Goal: Task Accomplishment & Management: Use online tool/utility

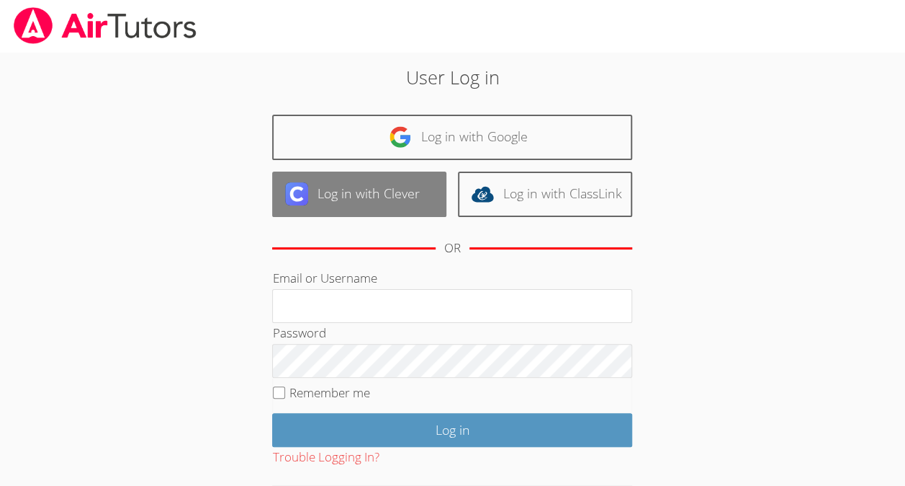
click at [377, 207] on link "Log in with Clever" at bounding box center [359, 193] width 174 height 45
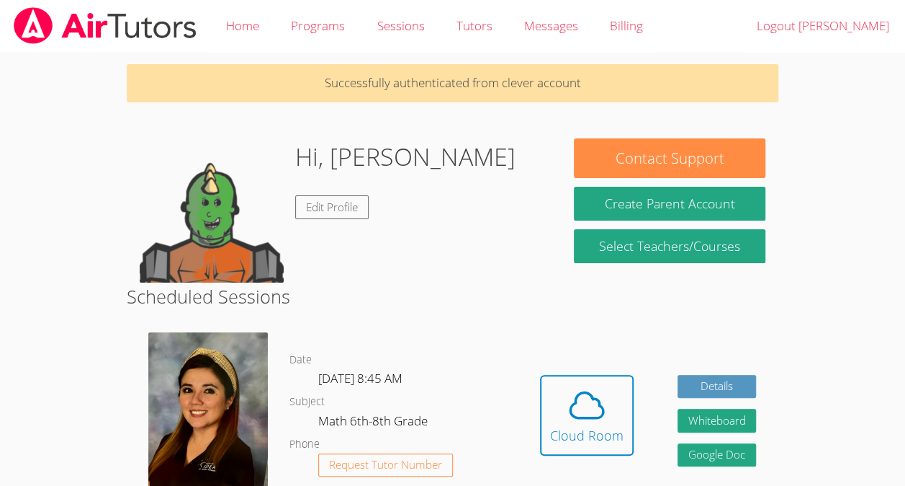
click at [0, 251] on body "Home Programs Sessions Tutors Messages Billing Logout [PERSON_NAME] Successfull…" at bounding box center [452, 243] width 905 height 486
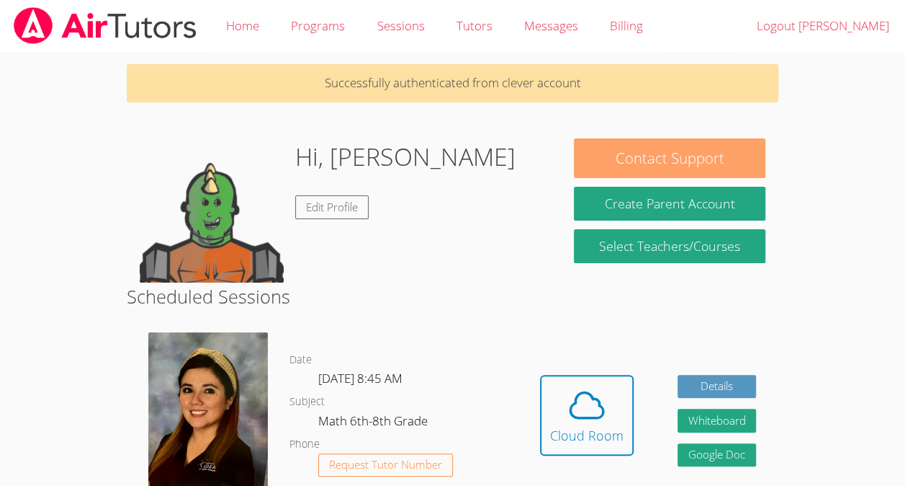
click at [636, 151] on button "Contact Support" at bounding box center [669, 158] width 191 height 40
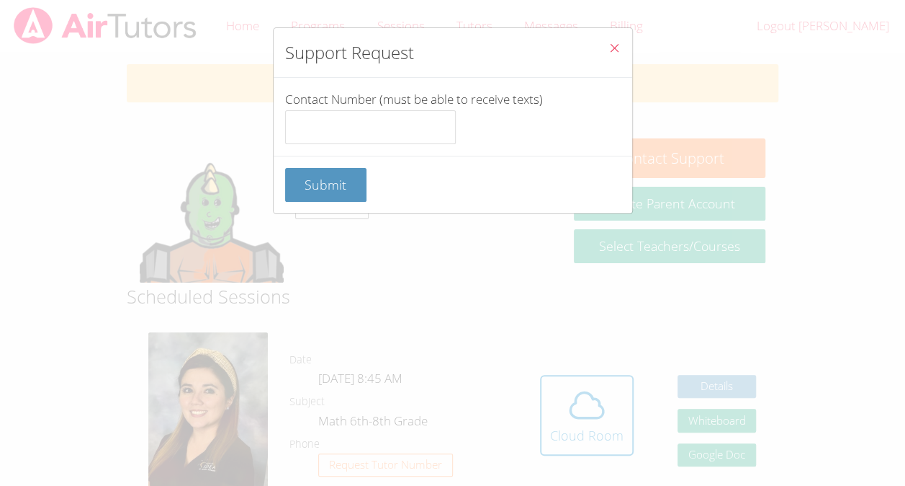
click at [609, 46] on icon "Close" at bounding box center [615, 48] width 12 height 12
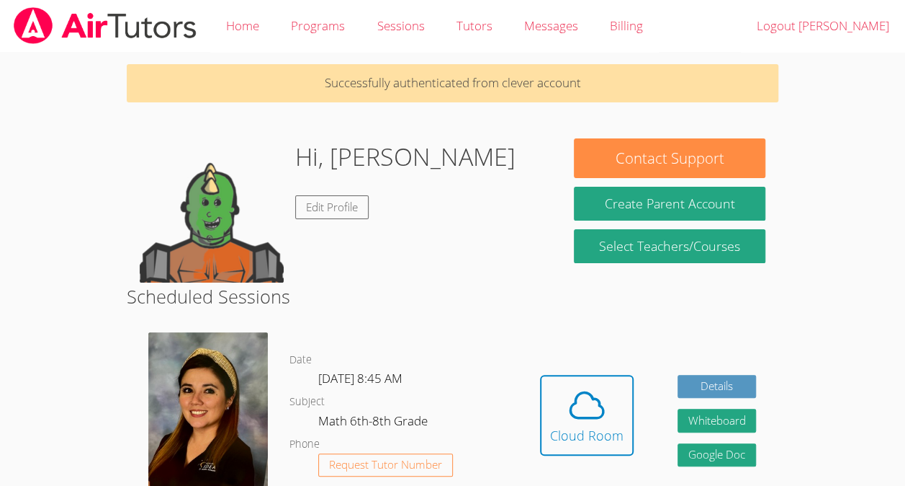
click at [491, 282] on h2 "Scheduled Sessions" at bounding box center [453, 295] width 652 height 27
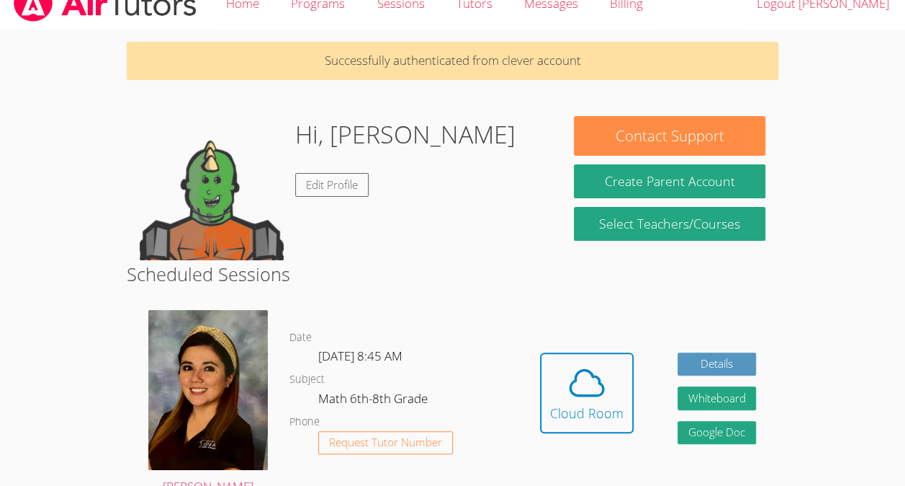
scroll to position [55, 0]
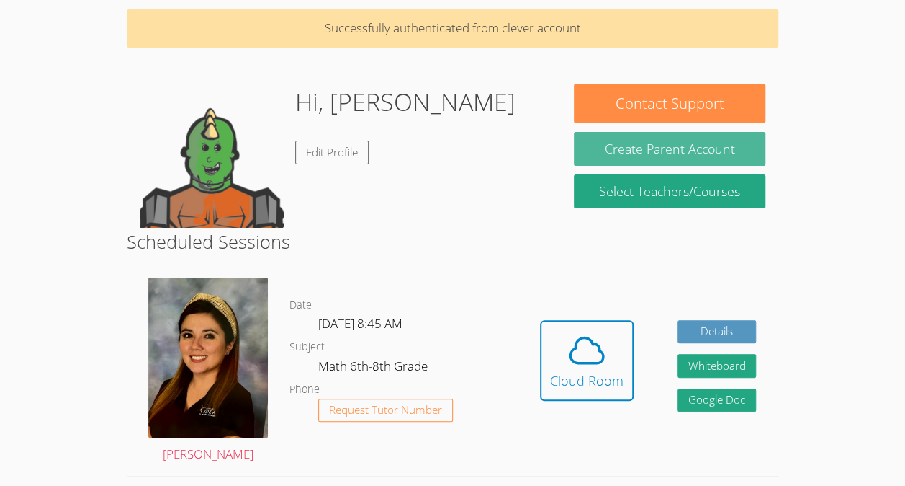
click at [602, 158] on button "Create Parent Account" at bounding box center [669, 149] width 191 height 34
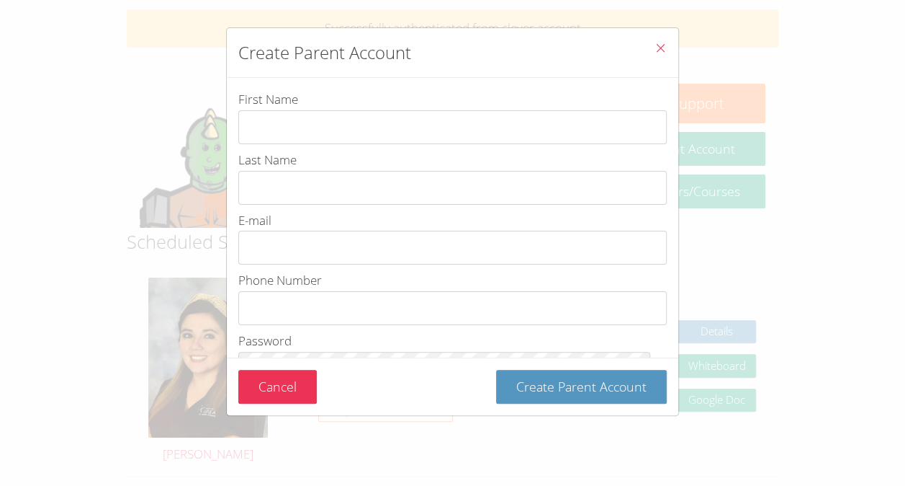
click at [645, 53] on button "Close" at bounding box center [660, 50] width 35 height 44
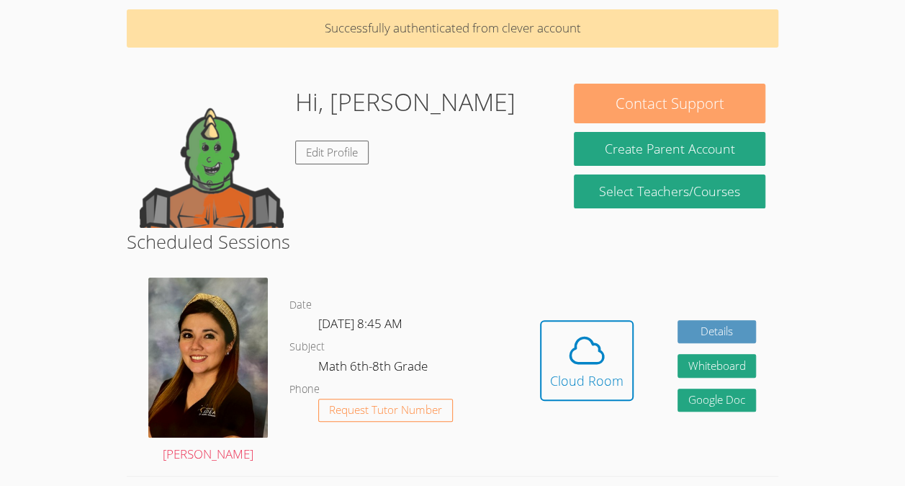
click at [756, 113] on button "Contact Support" at bounding box center [669, 104] width 191 height 40
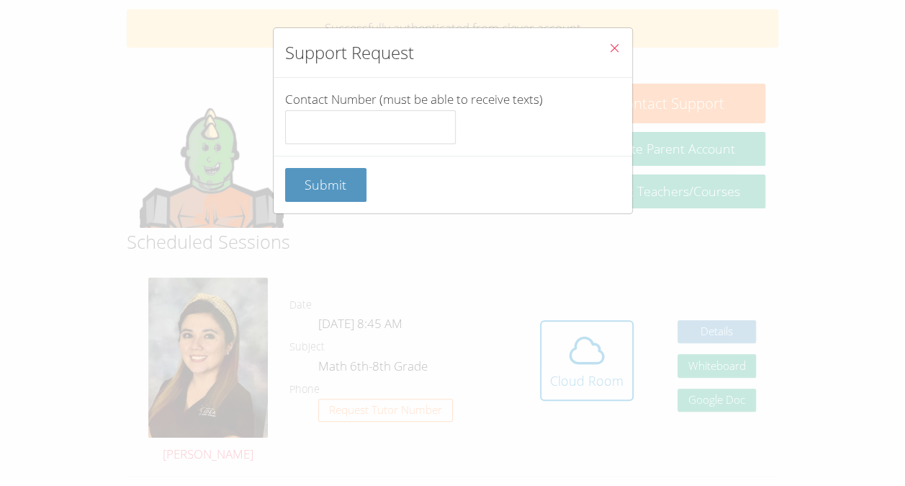
click at [609, 48] on icon "Close" at bounding box center [615, 48] width 12 height 12
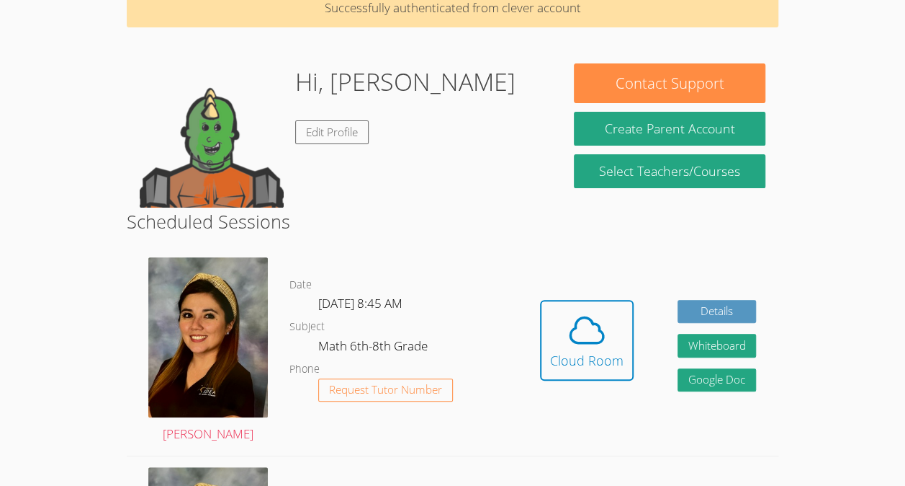
scroll to position [69, 0]
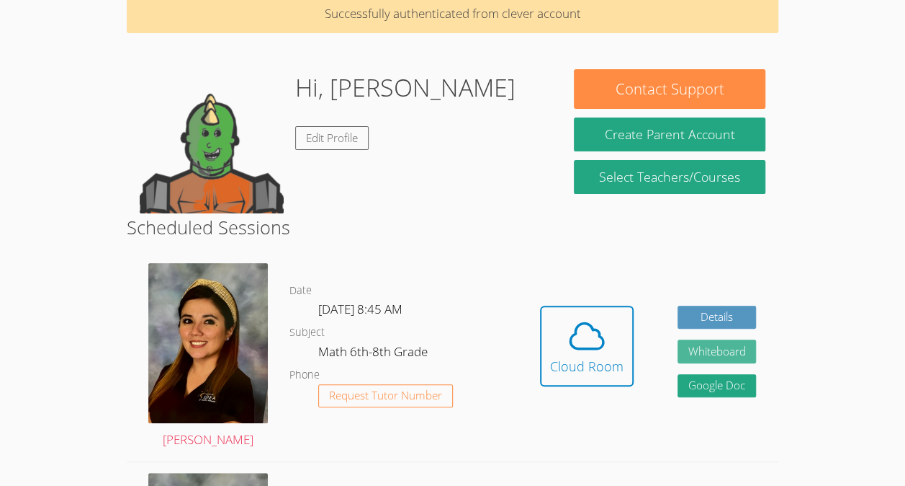
click at [717, 353] on button "Whiteboard" at bounding box center [717, 351] width 79 height 24
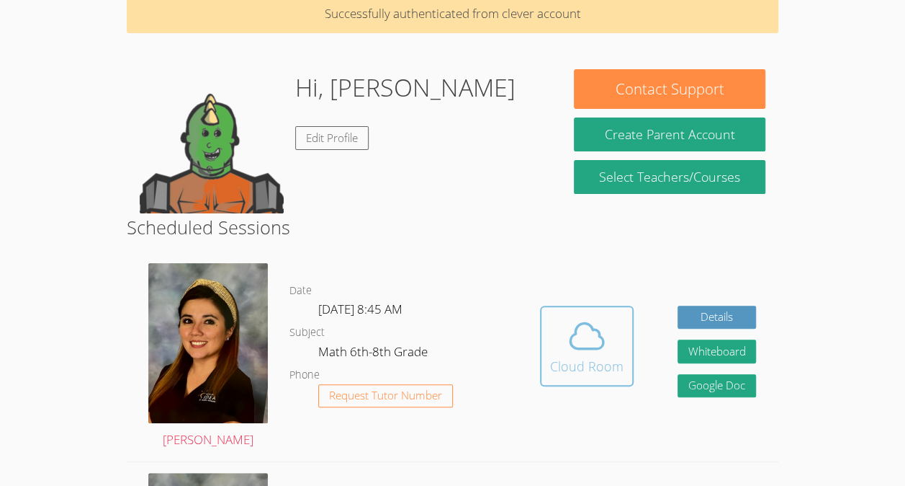
click at [570, 324] on icon at bounding box center [587, 336] width 40 height 40
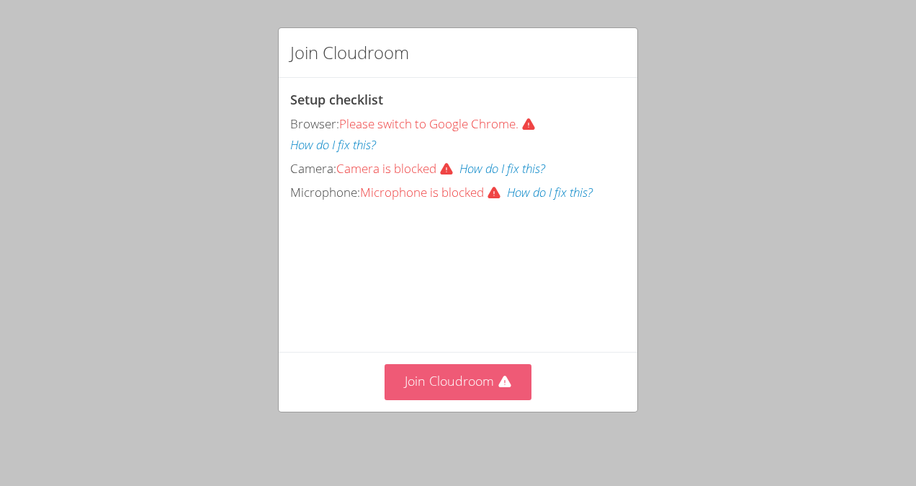
click at [464, 399] on button "Join Cloudroom" at bounding box center [459, 381] width 148 height 35
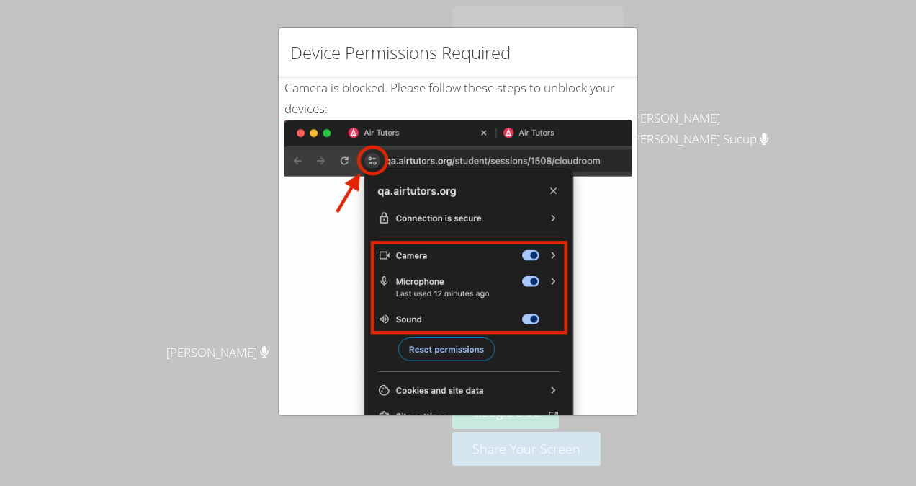
click at [658, 45] on div "Device Permissions Required Camera is blocked . Please follow these steps to un…" at bounding box center [458, 243] width 916 height 486
click at [673, 52] on div "Device Permissions Required Camera is blocked . Please follow these steps to un…" at bounding box center [458, 243] width 916 height 486
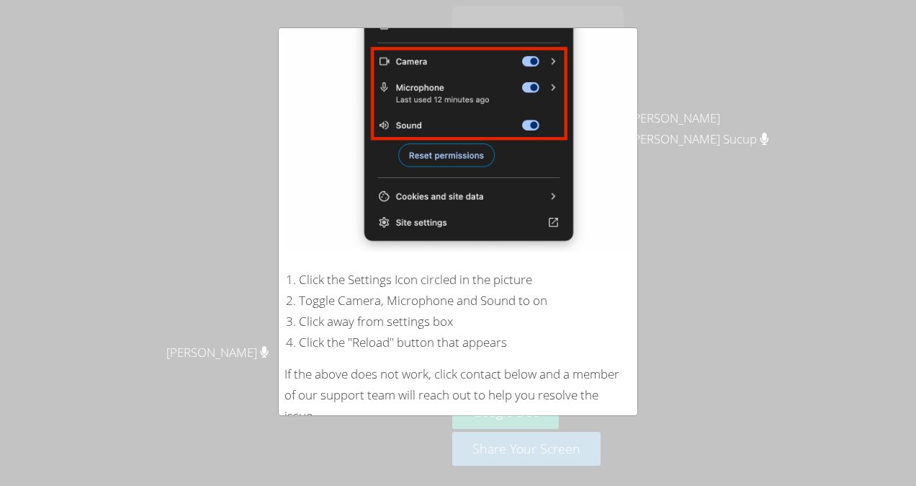
scroll to position [251, 0]
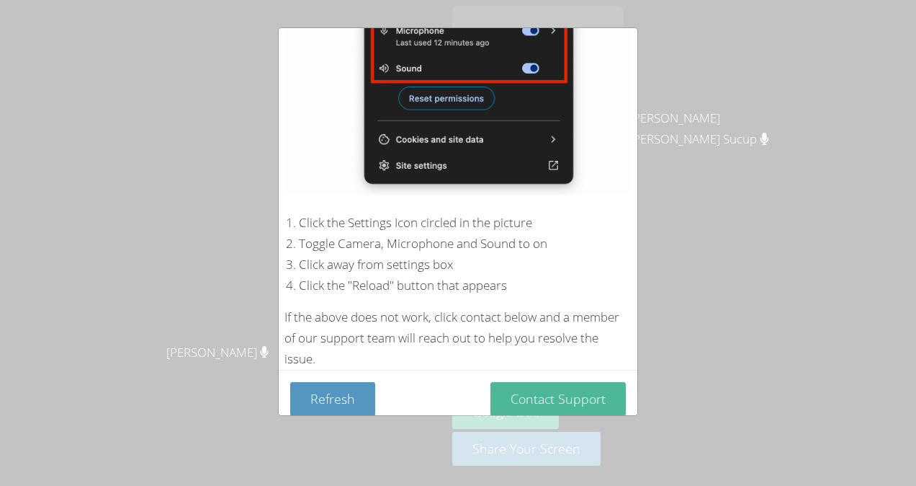
click at [606, 383] on button "Contact Support" at bounding box center [558, 399] width 135 height 34
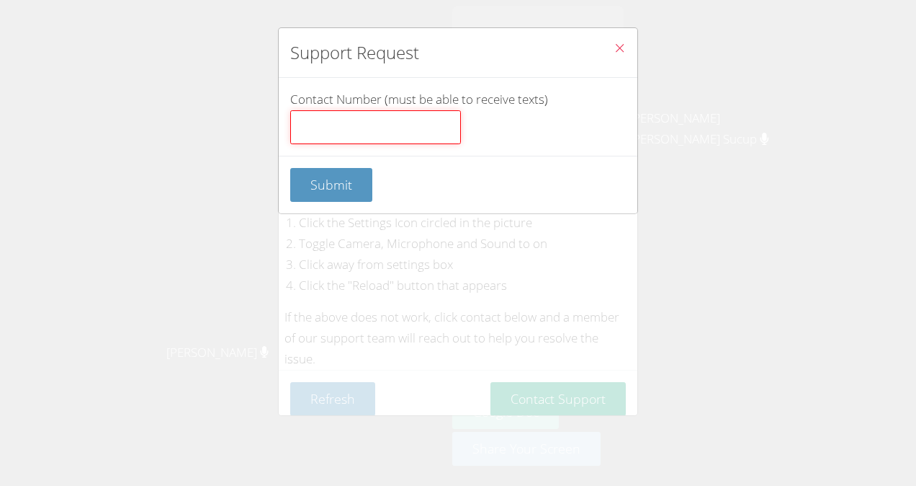
click at [353, 121] on input "Contact Number (must be able to receive texts)" at bounding box center [375, 127] width 171 height 35
click at [614, 53] on icon "Close" at bounding box center [620, 48] width 12 height 12
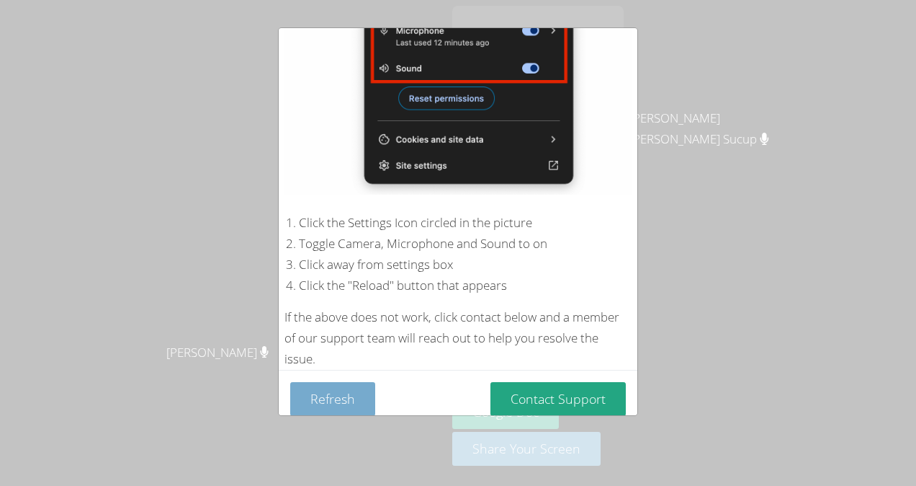
click at [337, 386] on button "Refresh" at bounding box center [332, 399] width 85 height 34
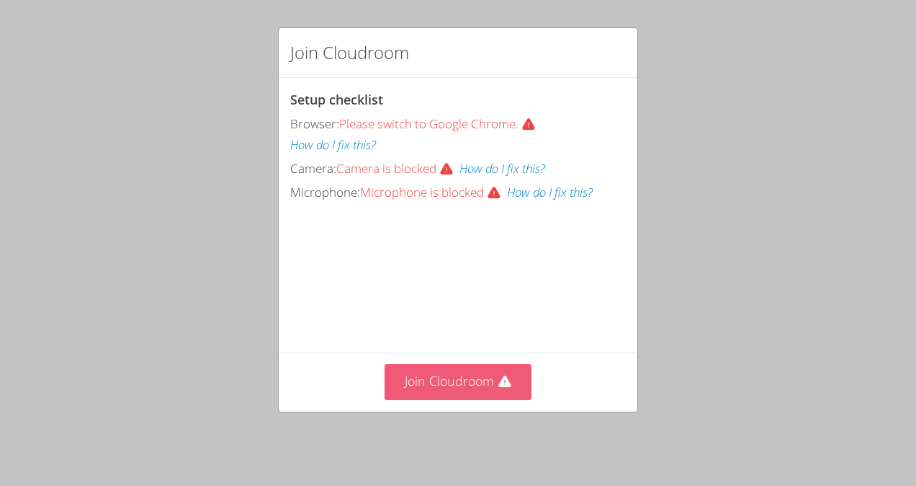
click at [426, 383] on button "Join Cloudroom" at bounding box center [459, 381] width 148 height 35
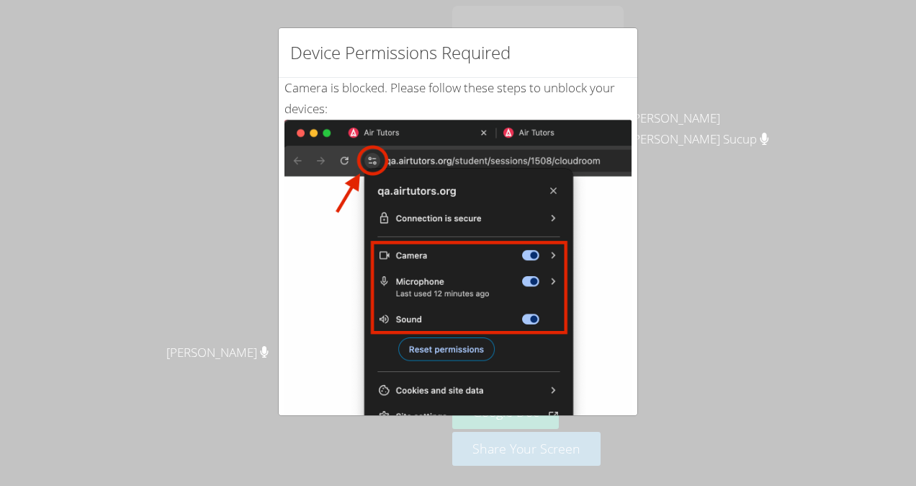
click at [374, 163] on img at bounding box center [458, 283] width 347 height 326
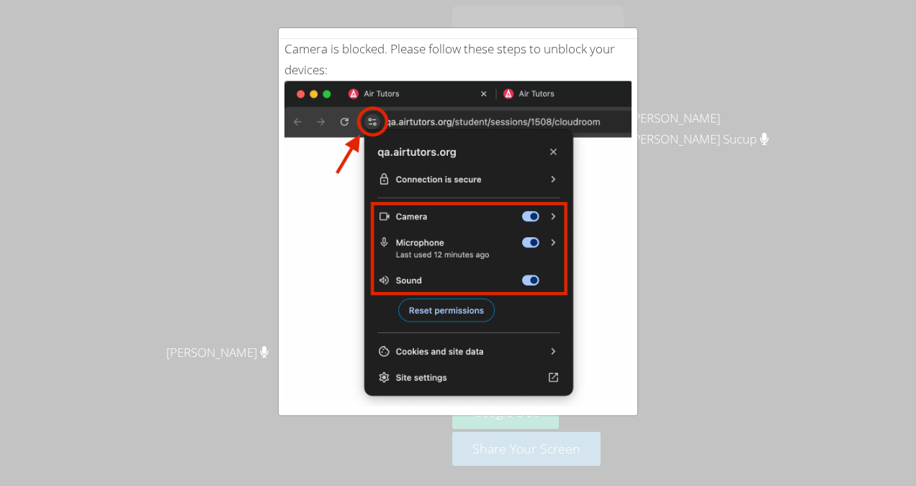
scroll to position [29, 0]
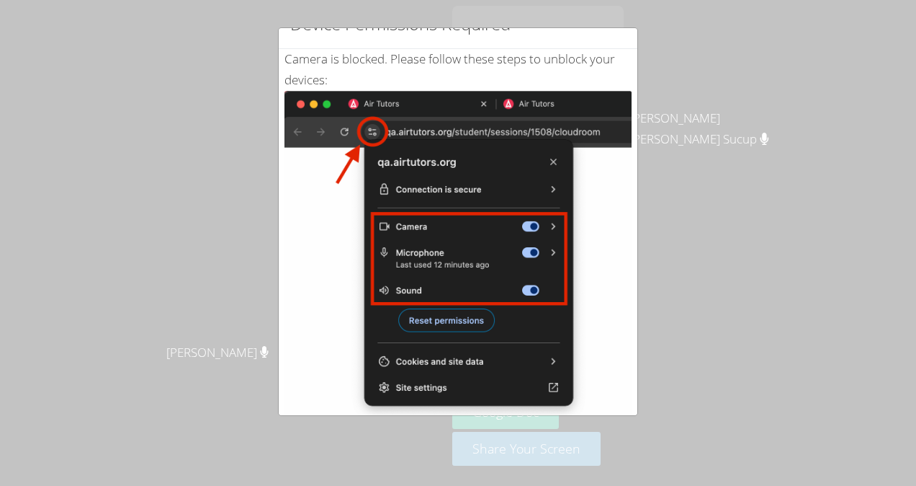
click at [418, 303] on img at bounding box center [458, 254] width 347 height 326
click at [403, 303] on img at bounding box center [458, 254] width 347 height 326
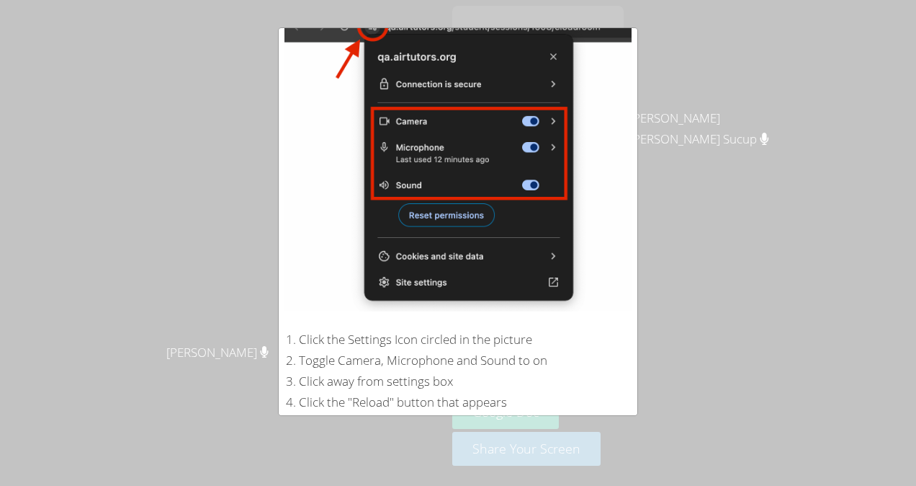
scroll to position [251, 0]
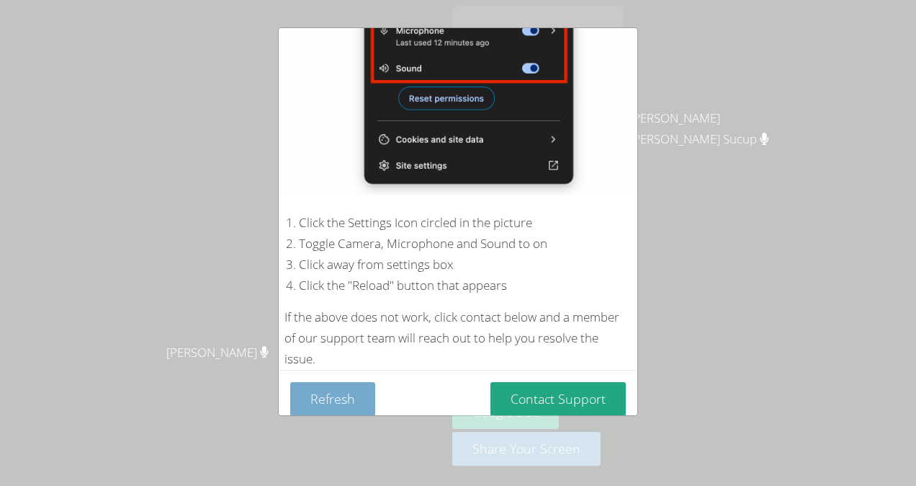
click at [325, 385] on button "Refresh" at bounding box center [332, 399] width 85 height 34
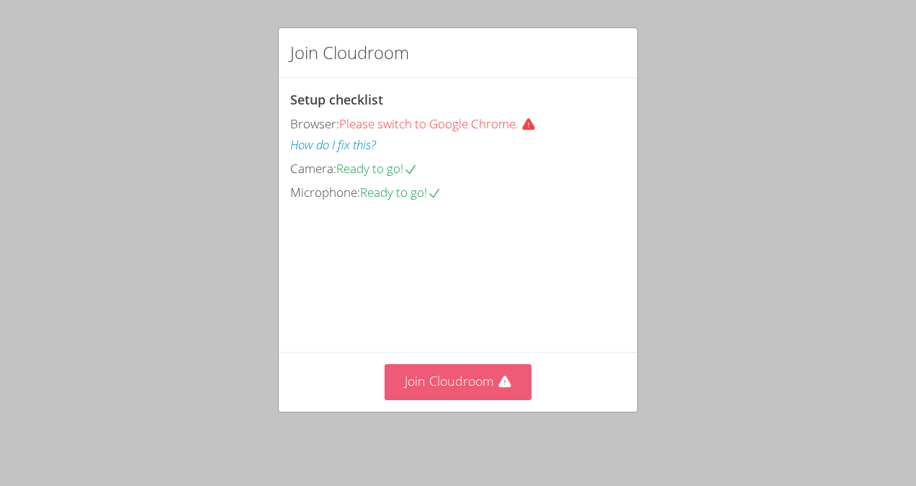
click at [431, 390] on button "Join Cloudroom" at bounding box center [459, 381] width 148 height 35
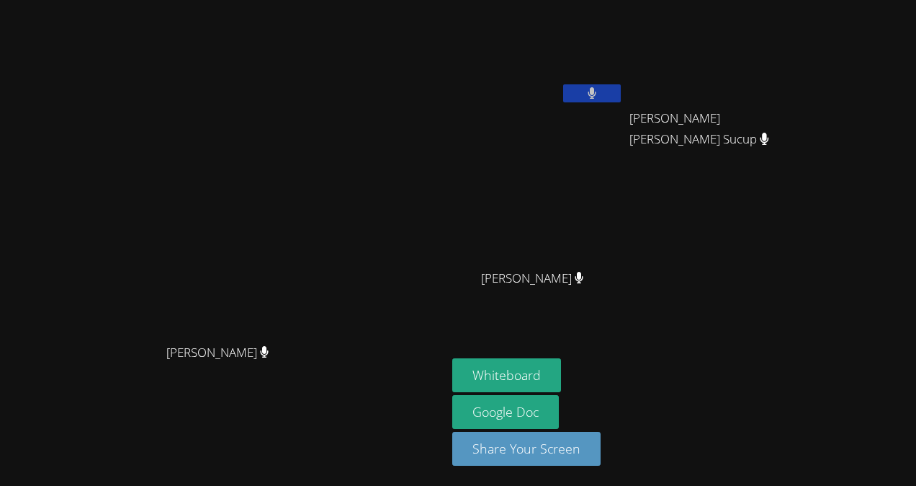
click at [115, 274] on video at bounding box center [223, 213] width 216 height 245
click at [561, 375] on button "Whiteboard" at bounding box center [506, 375] width 109 height 34
click at [621, 96] on button at bounding box center [592, 93] width 58 height 18
click at [621, 88] on button at bounding box center [592, 93] width 58 height 18
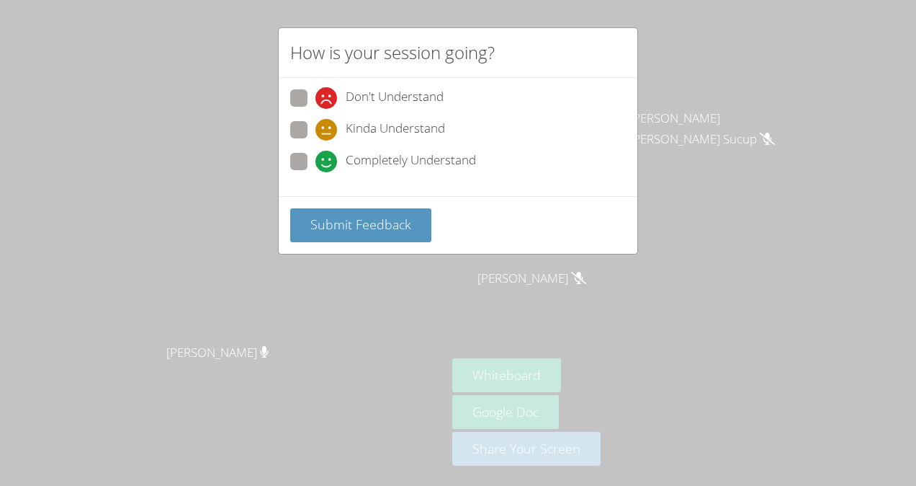
click at [356, 160] on span "Completely Understand" at bounding box center [411, 162] width 130 height 22
click at [328, 160] on input "Completely Understand" at bounding box center [322, 159] width 12 height 12
radio input "true"
click at [352, 231] on button "Submit Feedback" at bounding box center [360, 225] width 141 height 34
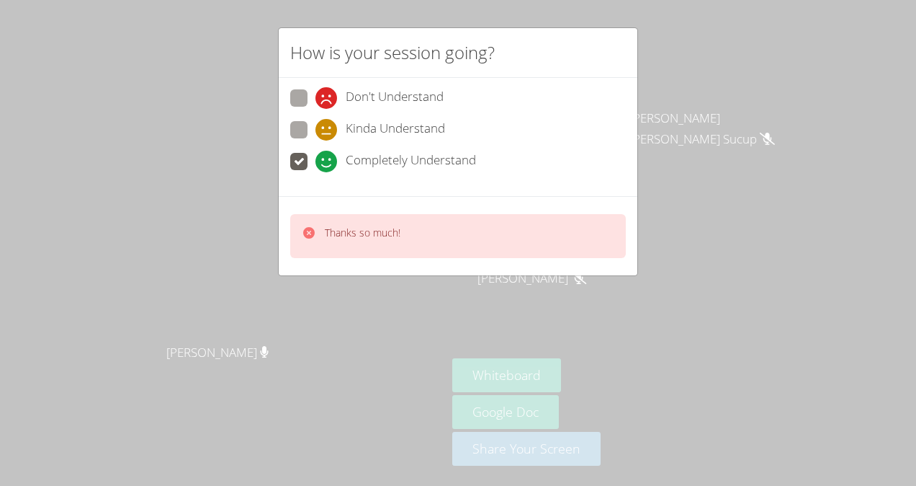
click at [388, 170] on span "Completely Understand" at bounding box center [411, 162] width 130 height 22
click at [328, 165] on input "Completely Understand" at bounding box center [322, 159] width 12 height 12
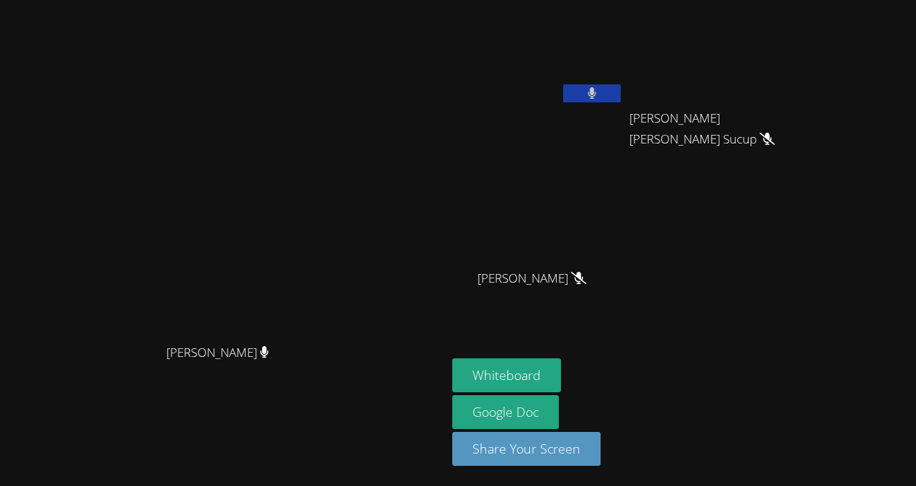
click at [621, 89] on button at bounding box center [592, 93] width 58 height 18
click at [597, 90] on icon at bounding box center [592, 93] width 9 height 12
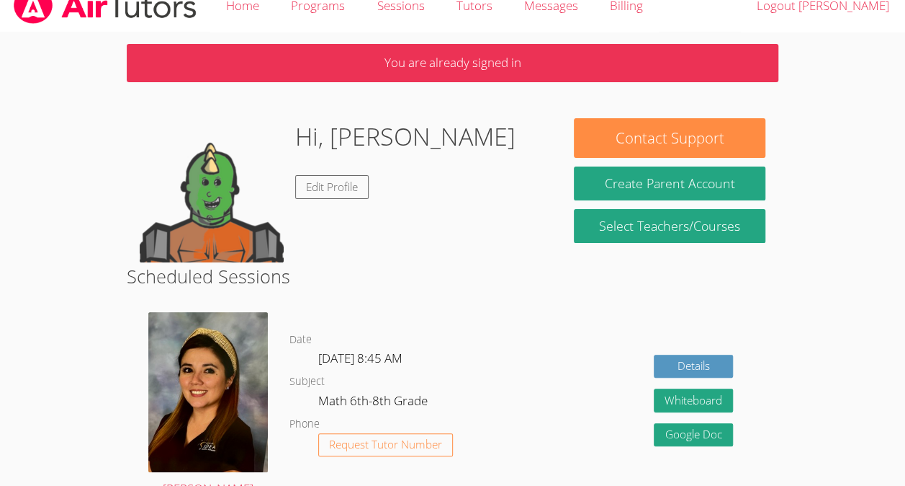
scroll to position [18, 0]
